Goal: Transaction & Acquisition: Purchase product/service

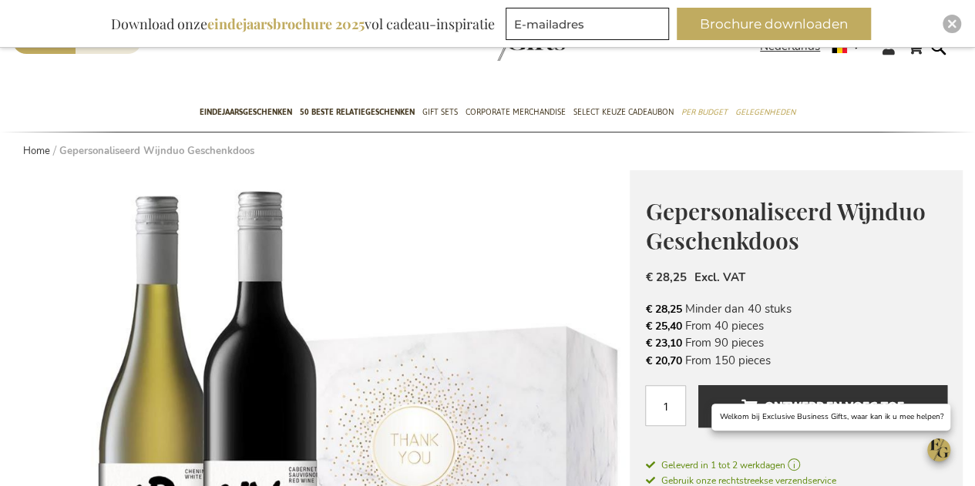
scroll to position [47, 0]
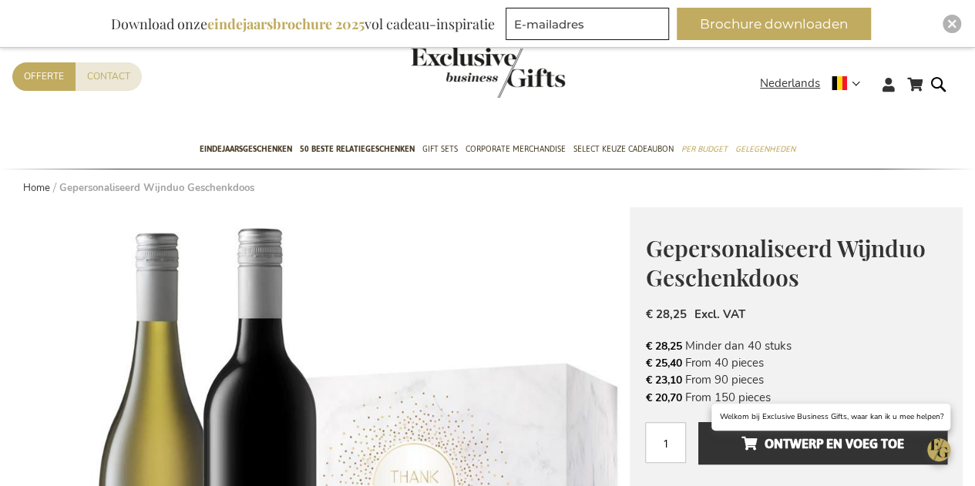
click at [77, 181] on strong "Gepersonaliseerd Wijnduo Geschenkdoos" at bounding box center [156, 188] width 195 height 14
click at [37, 184] on link "Home" at bounding box center [36, 188] width 27 height 14
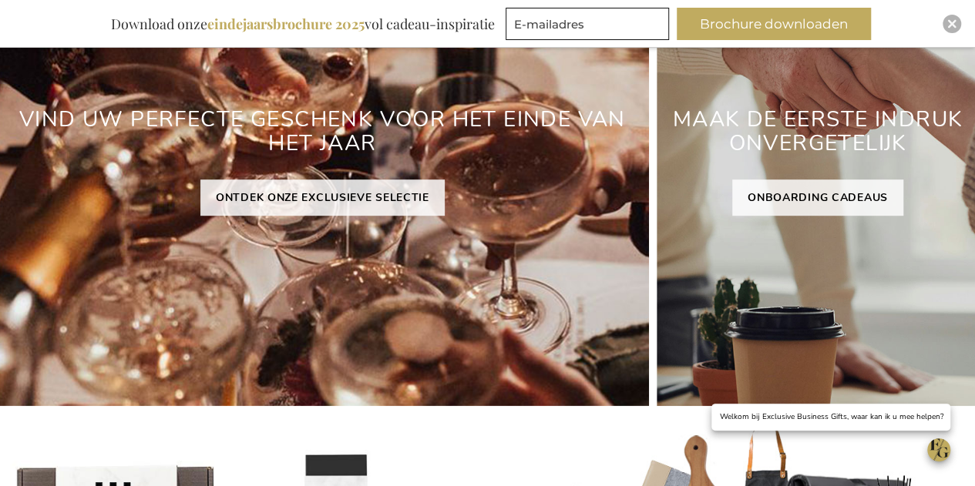
scroll to position [76, 0]
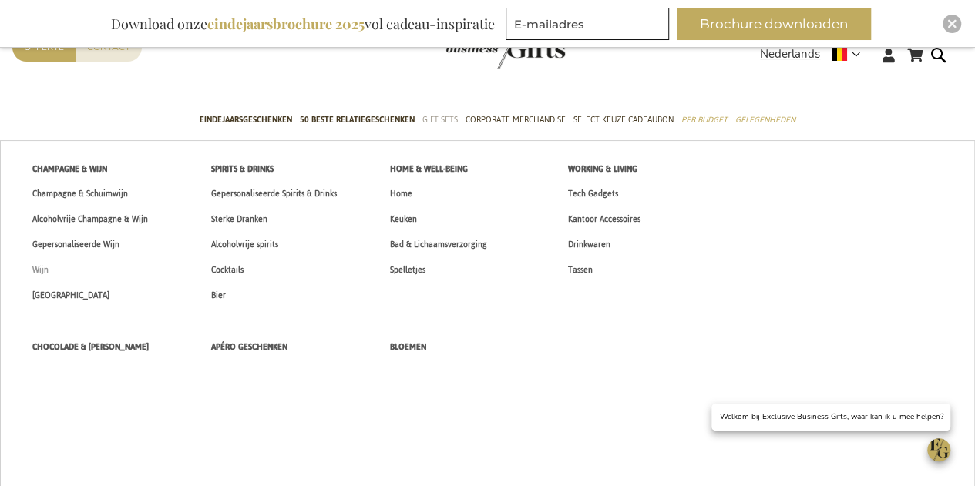
click at [42, 270] on span "Wijn" at bounding box center [40, 270] width 16 height 16
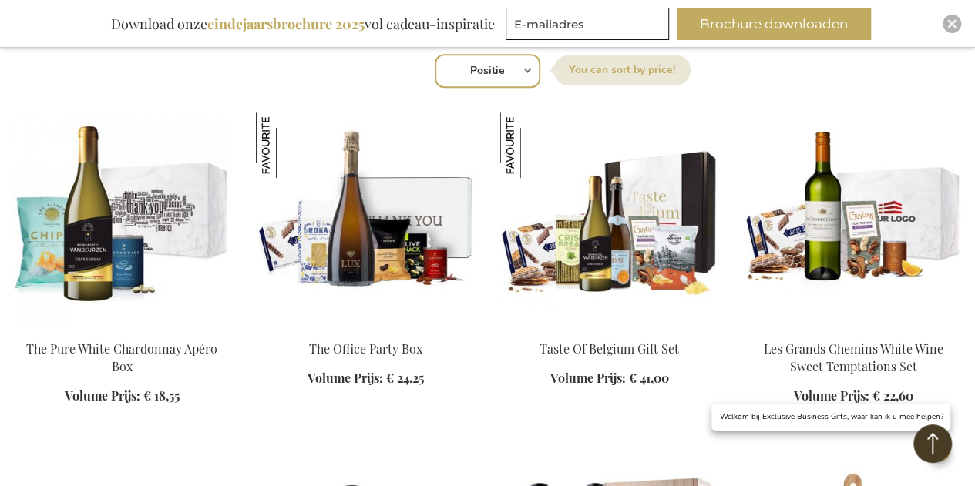
scroll to position [561, 0]
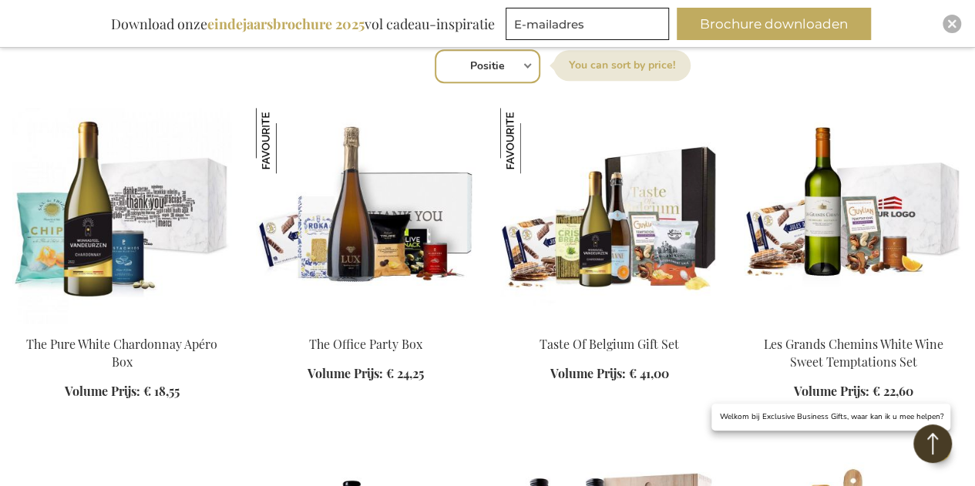
click at [134, 264] on img at bounding box center [121, 216] width 219 height 216
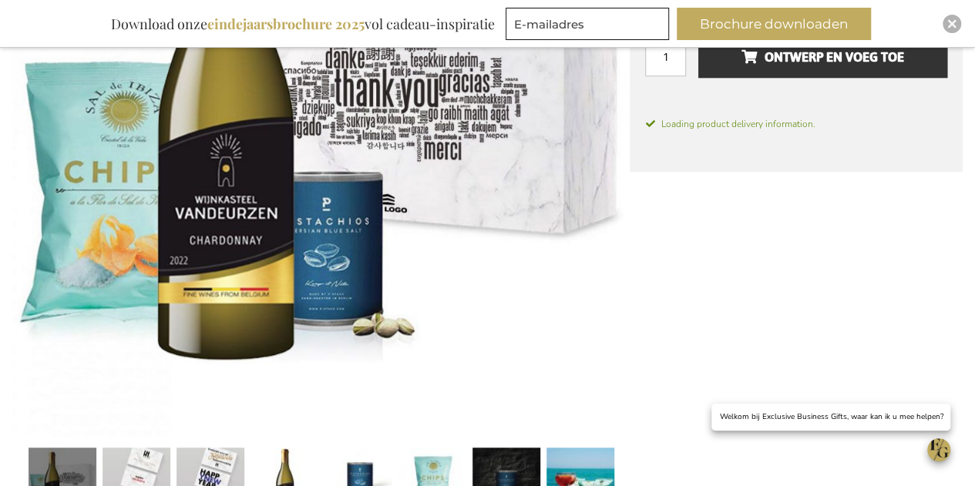
scroll to position [435, 0]
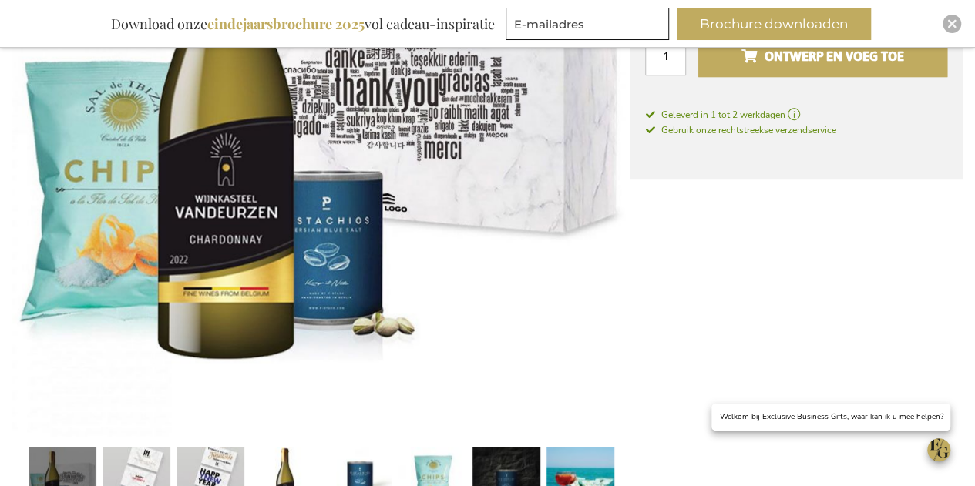
click at [814, 58] on span "Ontwerp en voeg toe" at bounding box center [822, 56] width 163 height 25
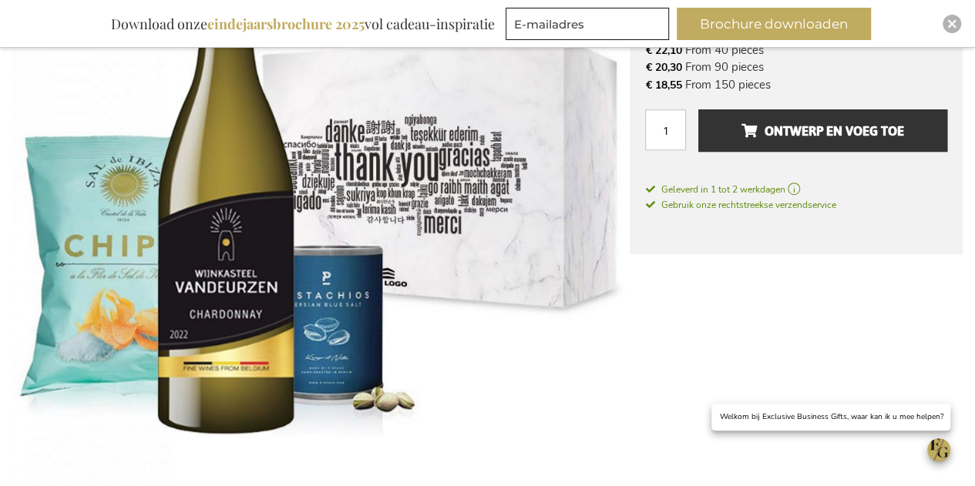
scroll to position [361, 0]
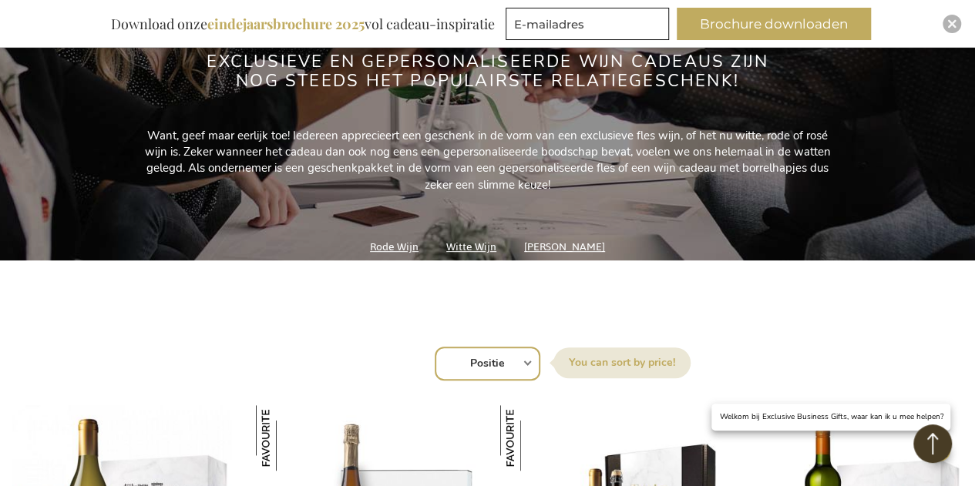
scroll to position [260, 0]
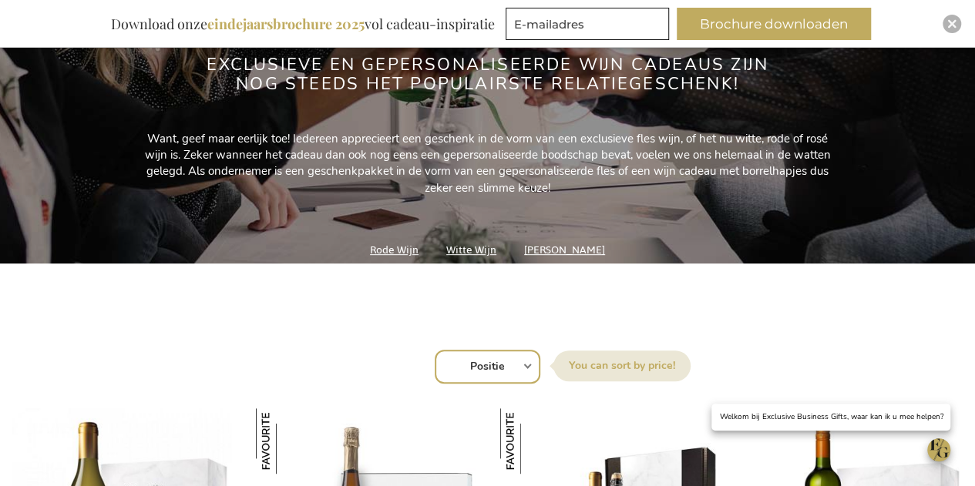
click at [517, 361] on select "Positie Best Sellers Meest bekeken Nieuw Biggest Saving Price: low to high Pric…" at bounding box center [488, 367] width 106 height 34
select select "price_asc"
click at [435, 350] on select "Positie Best Sellers Meest bekeken Nieuw Biggest Saving Price: low to high Pric…" at bounding box center [488, 367] width 106 height 34
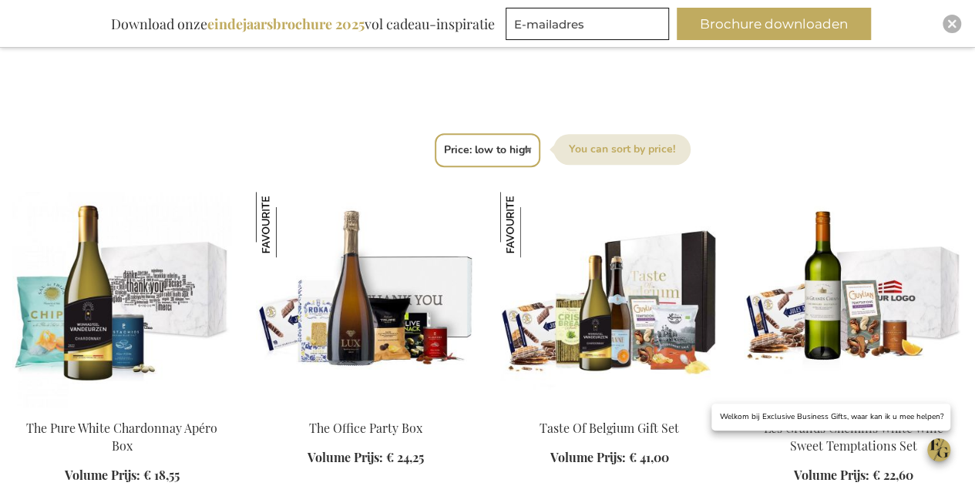
scroll to position [479, 0]
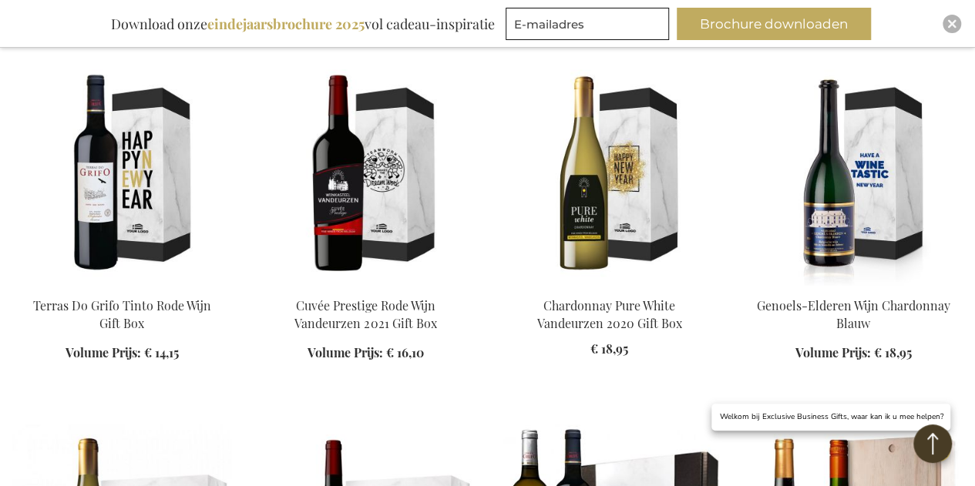
scroll to position [1318, 0]
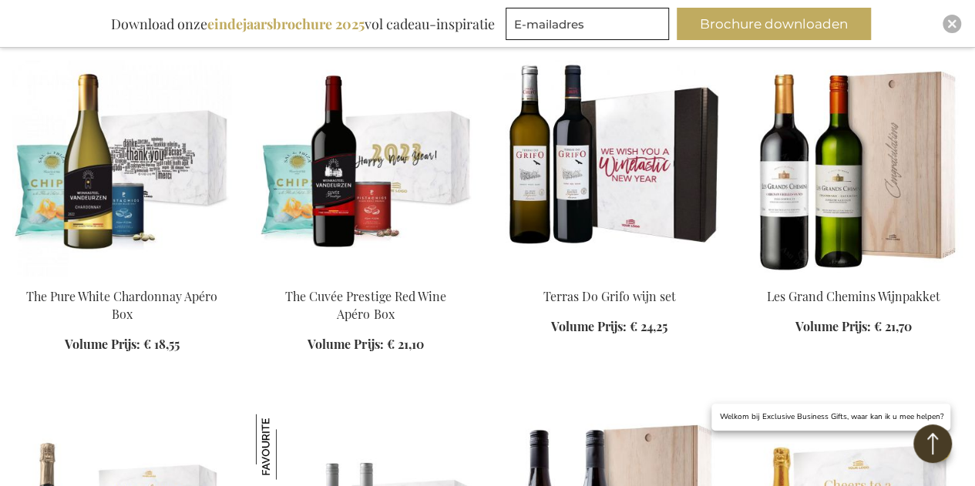
click at [920, 191] on img at bounding box center [853, 168] width 219 height 216
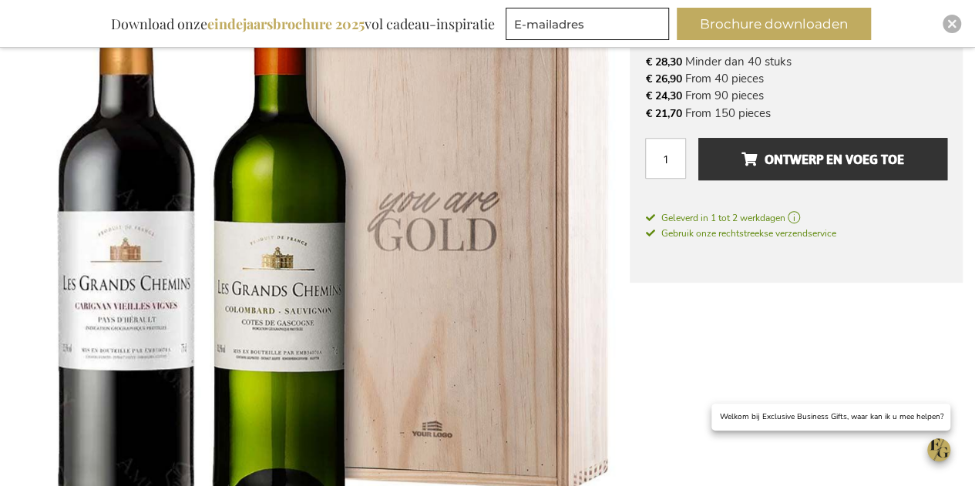
scroll to position [333, 0]
